Goal: Task Accomplishment & Management: Manage account settings

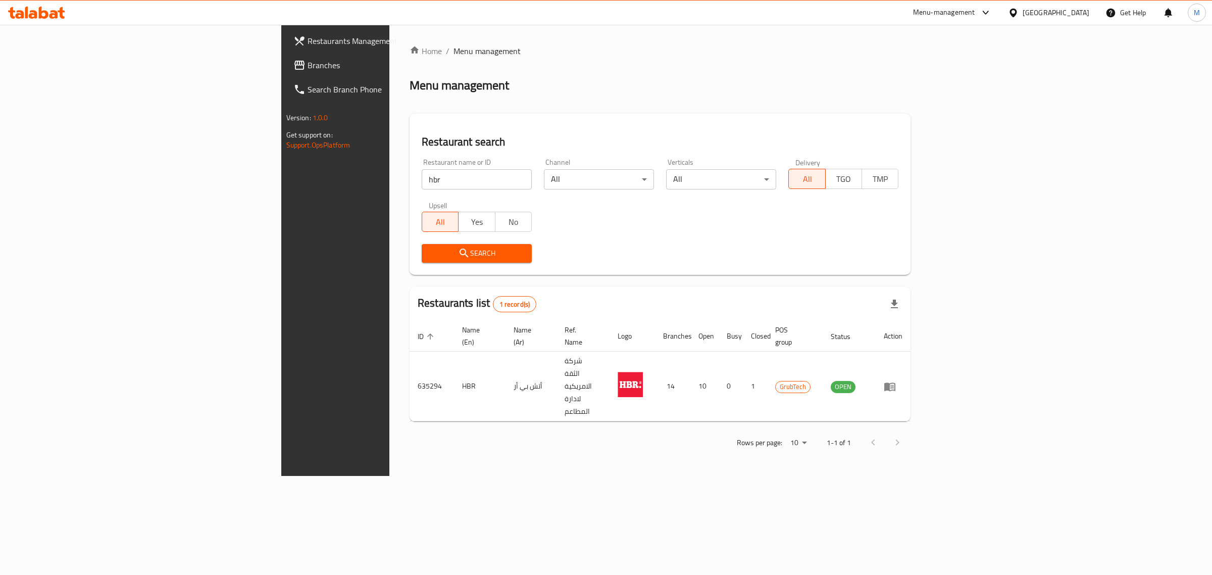
click at [422, 175] on input "hbr" at bounding box center [477, 179] width 110 height 20
type input "Chicster"
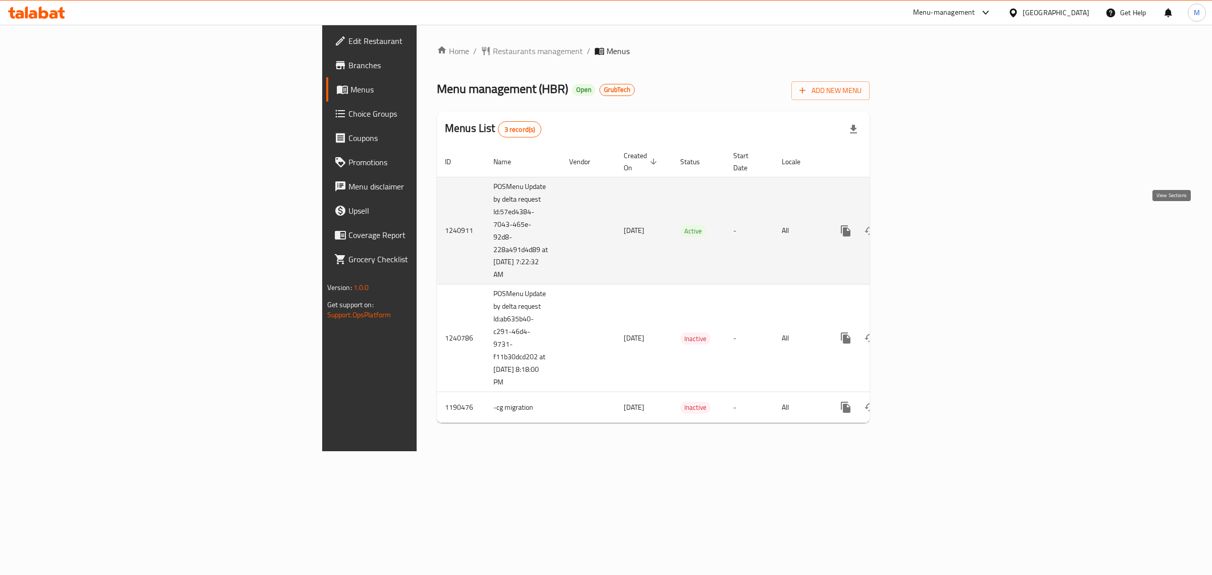
click at [931, 230] on link "enhanced table" at bounding box center [918, 231] width 24 height 24
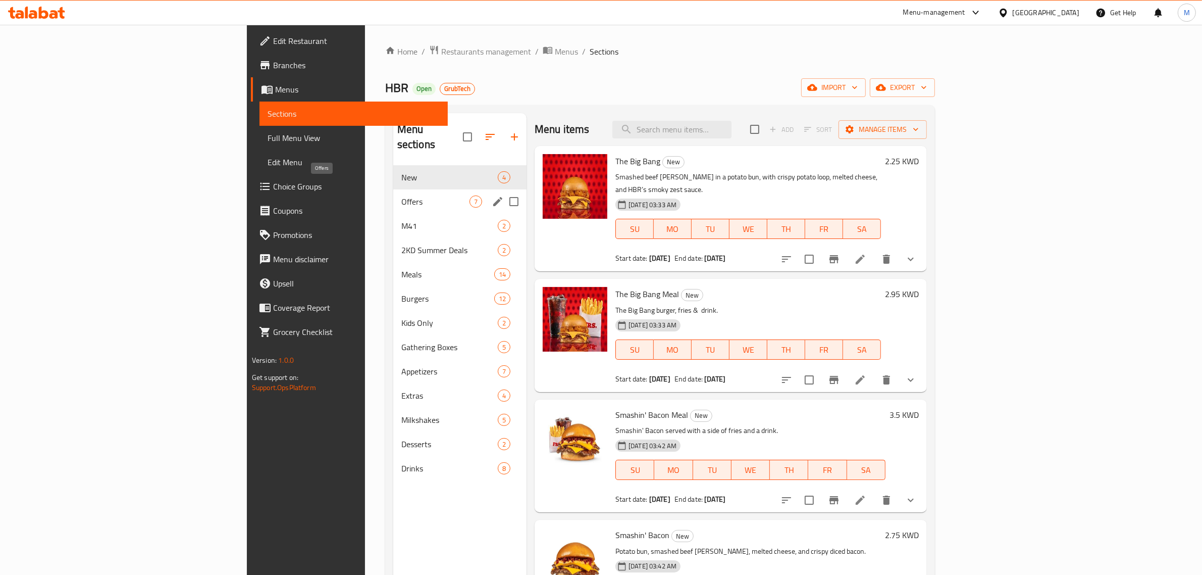
click at [401, 195] on span "Offers" at bounding box center [435, 201] width 68 height 12
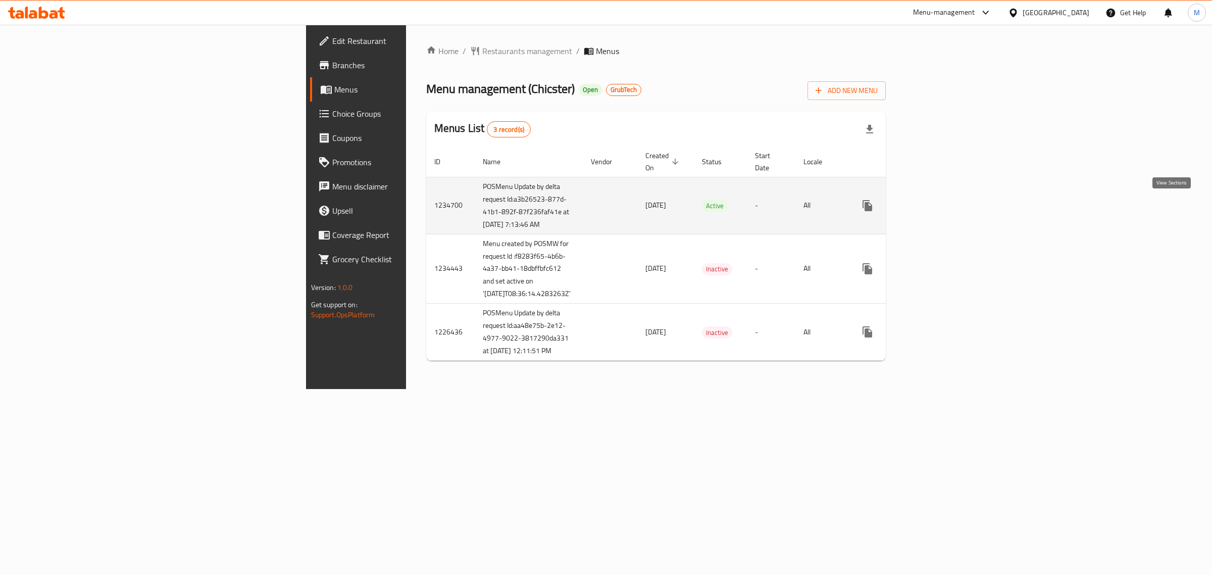
click at [952, 200] on link "enhanced table" at bounding box center [940, 205] width 24 height 24
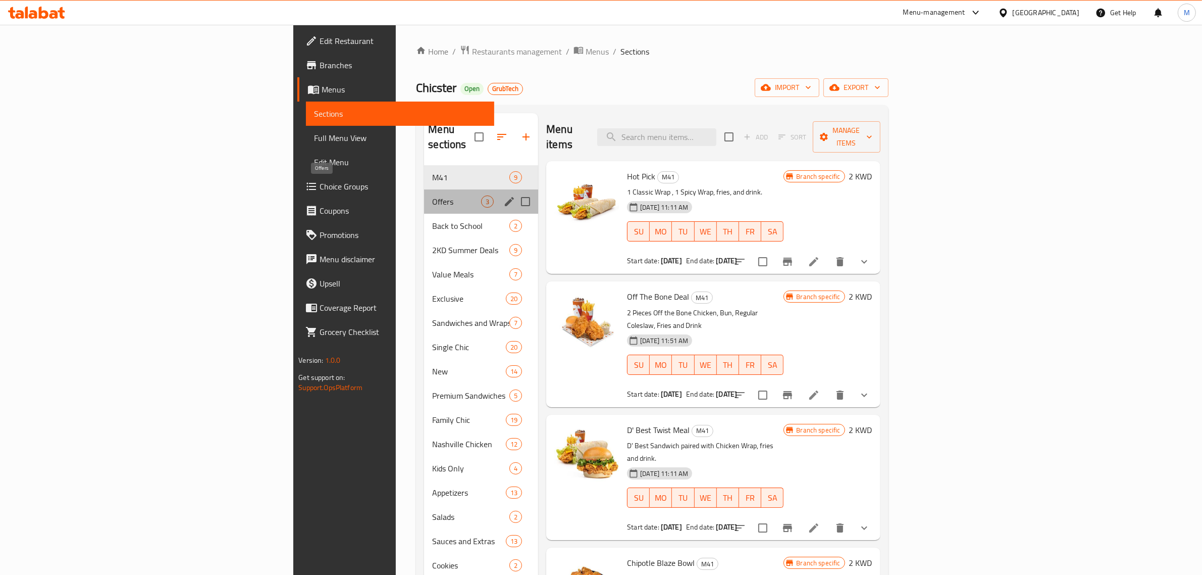
click at [432, 195] on span "Offers" at bounding box center [456, 201] width 49 height 12
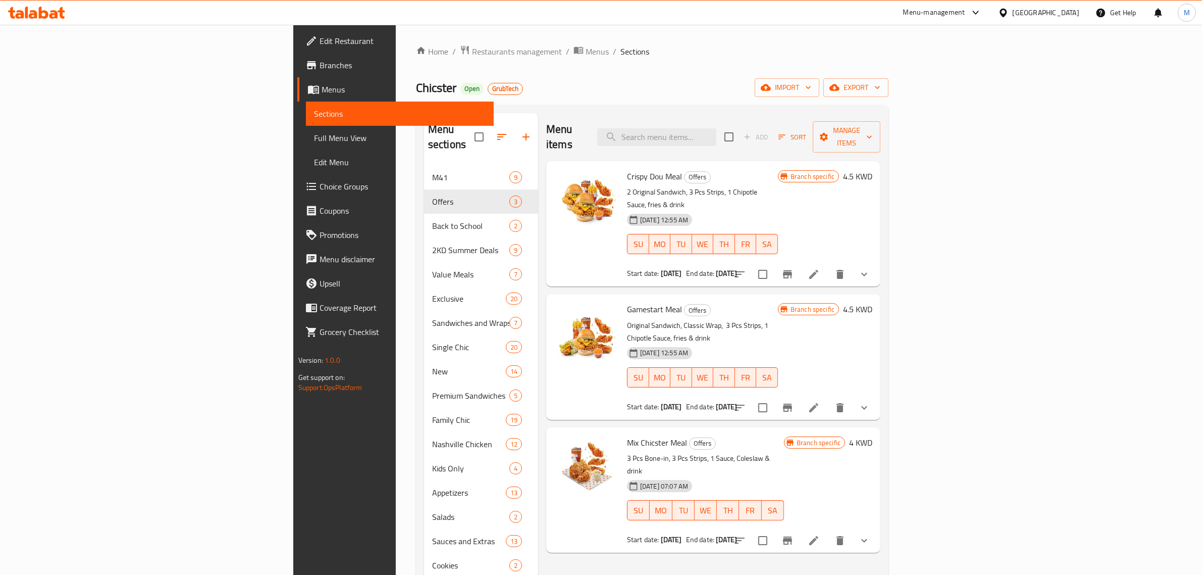
click at [967, 2] on div "Menu-management" at bounding box center [942, 13] width 95 height 24
click at [965, 8] on div "Menu-management" at bounding box center [934, 13] width 62 height 12
click at [916, 207] on div "Vendor Portal Radmin" at bounding box center [918, 205] width 67 height 11
